Goal: Book appointment/travel/reservation

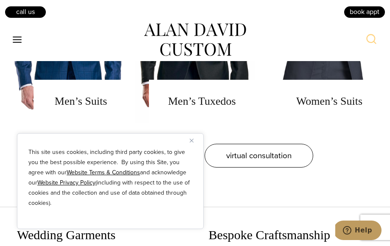
scroll to position [627, 0]
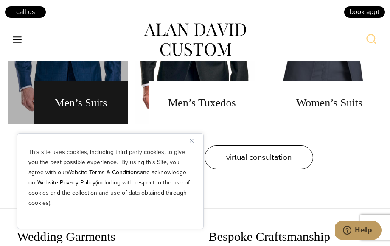
click at [92, 90] on link "men's suits" at bounding box center [68, 18] width 120 height 212
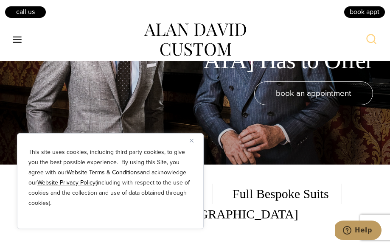
scroll to position [84, 0]
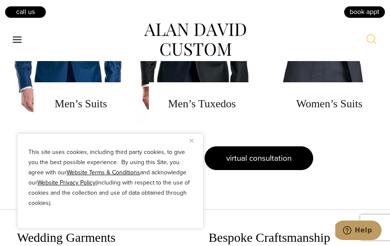
click at [239, 153] on span "virtual consultation" at bounding box center [258, 158] width 65 height 12
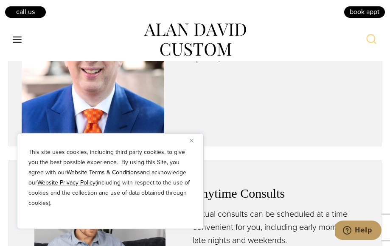
scroll to position [380, 0]
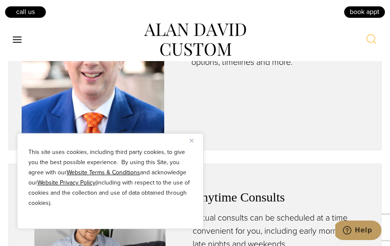
click at [192, 142] on img "Close" at bounding box center [192, 141] width 4 height 4
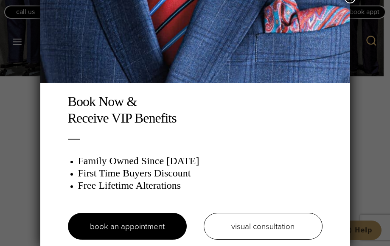
scroll to position [0, 0]
